Goal: Transaction & Acquisition: Book appointment/travel/reservation

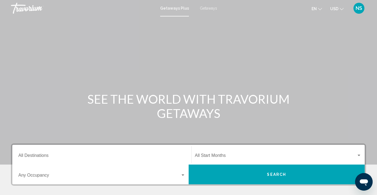
click at [211, 7] on span "Getaways" at bounding box center [208, 8] width 17 height 4
click at [90, 153] on div "Destination All Destinations" at bounding box center [101, 154] width 167 height 17
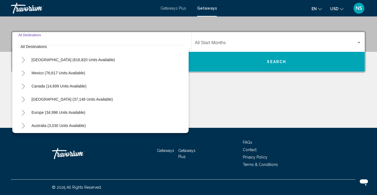
scroll to position [7, 0]
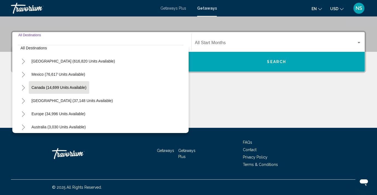
click at [68, 88] on span "Canada (14,699 units available)" at bounding box center [58, 87] width 55 height 4
type input "**********"
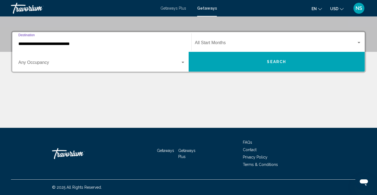
click at [62, 63] on span "Search widget" at bounding box center [99, 63] width 162 height 5
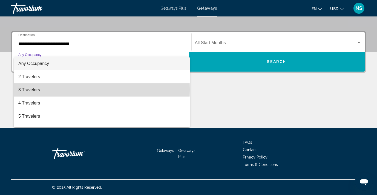
click at [38, 90] on span "3 Travelers" at bounding box center [101, 89] width 167 height 13
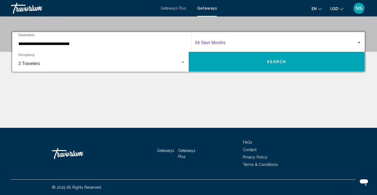
click at [225, 43] on span "Search widget" at bounding box center [276, 43] width 162 height 5
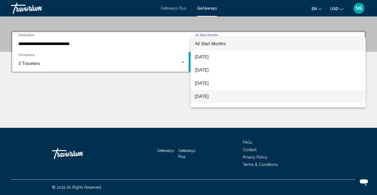
click at [211, 95] on span "[DATE]" at bounding box center [278, 96] width 167 height 13
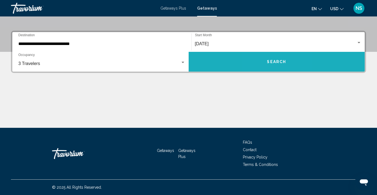
click at [269, 62] on span "Search" at bounding box center [276, 62] width 19 height 4
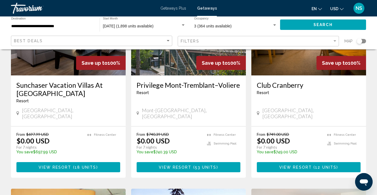
scroll to position [86, 0]
click at [187, 165] on span "View Resort" at bounding box center [175, 167] width 33 height 4
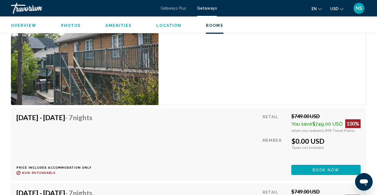
scroll to position [1198, 0]
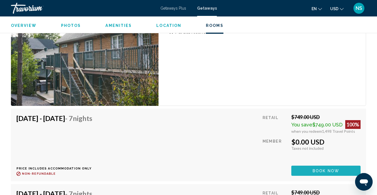
click at [326, 171] on span "Book now" at bounding box center [326, 170] width 27 height 4
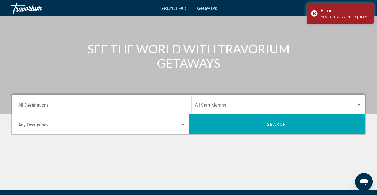
scroll to position [47, 0]
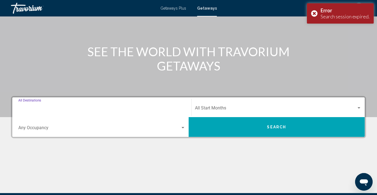
click at [47, 109] on input "Destination All Destinations" at bounding box center [101, 109] width 167 height 5
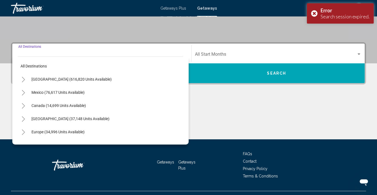
scroll to position [113, 0]
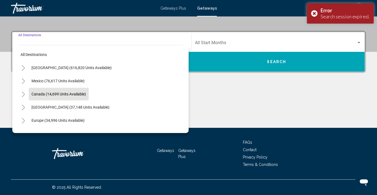
click at [53, 93] on span "Canada (14,699 units available)" at bounding box center [58, 94] width 54 height 4
type input "**********"
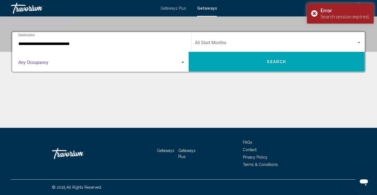
click at [134, 65] on span "Search widget" at bounding box center [99, 63] width 162 height 5
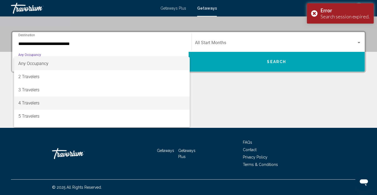
click at [43, 103] on span "4 Travelers" at bounding box center [101, 102] width 167 height 13
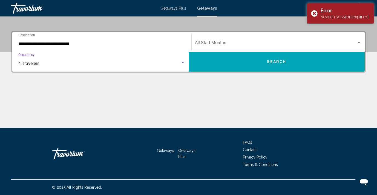
click at [208, 43] on span "Search widget" at bounding box center [276, 43] width 162 height 5
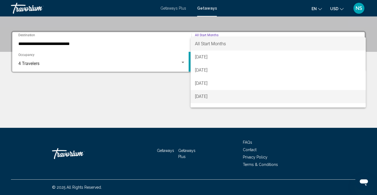
click at [211, 95] on span "[DATE]" at bounding box center [278, 96] width 167 height 13
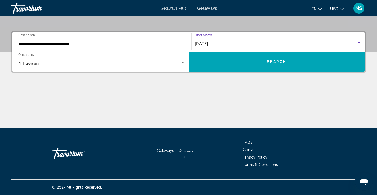
click at [257, 62] on button "Search" at bounding box center [277, 62] width 176 height 20
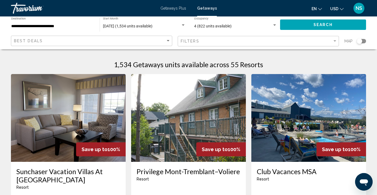
click at [173, 109] on img "Main content" at bounding box center [188, 118] width 115 height 88
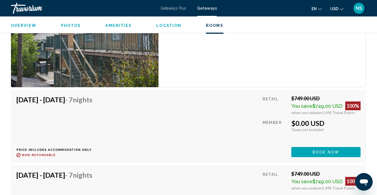
scroll to position [1216, 0]
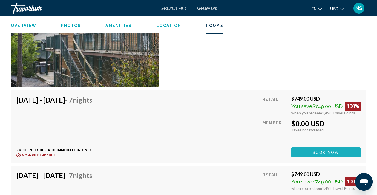
click at [326, 150] on span "Book now" at bounding box center [326, 152] width 27 height 4
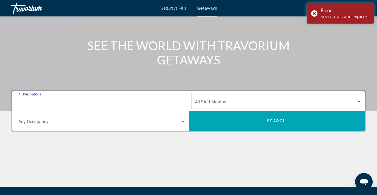
click at [68, 100] on input "Destination All Destinations" at bounding box center [101, 102] width 167 height 5
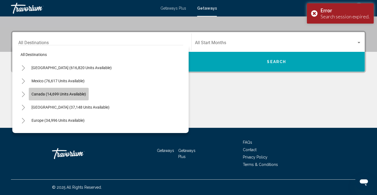
click at [80, 92] on span "Canada (14,699 units available)" at bounding box center [58, 94] width 54 height 4
type input "**********"
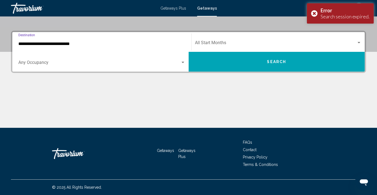
click at [106, 69] on div "Occupancy Any Occupancy" at bounding box center [101, 61] width 167 height 17
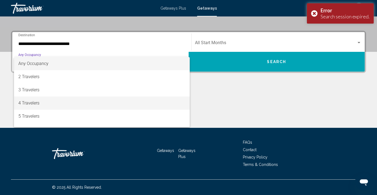
click at [51, 103] on span "4 Travelers" at bounding box center [101, 102] width 167 height 13
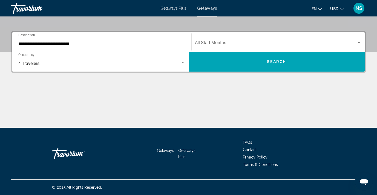
click at [217, 39] on div "Start Month All Start Months" at bounding box center [278, 41] width 167 height 17
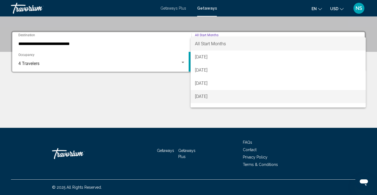
click at [212, 97] on span "[DATE]" at bounding box center [278, 96] width 167 height 13
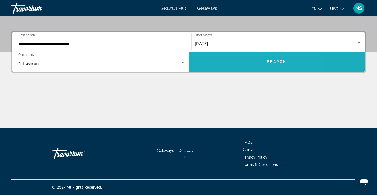
click at [241, 65] on button "Search" at bounding box center [277, 62] width 176 height 20
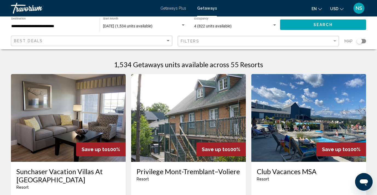
click at [309, 127] on img "Main content" at bounding box center [308, 118] width 115 height 88
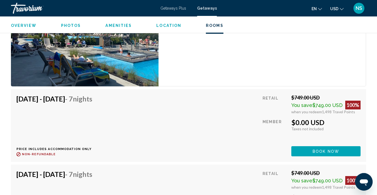
scroll to position [1221, 0]
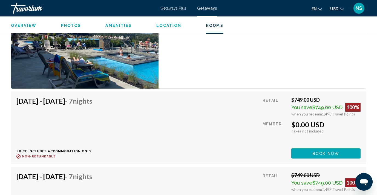
click at [322, 151] on span "Book now" at bounding box center [326, 153] width 27 height 4
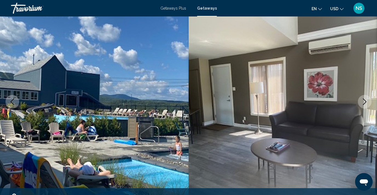
scroll to position [88, 0]
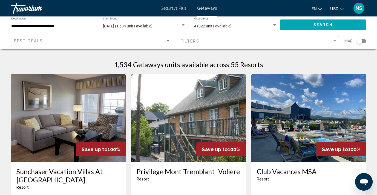
click at [197, 124] on img "Main content" at bounding box center [188, 118] width 115 height 88
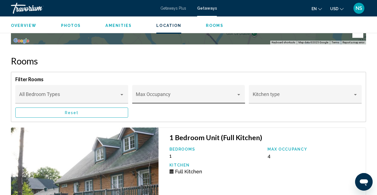
scroll to position [1059, 0]
